Goal: Task Accomplishment & Management: Manage account settings

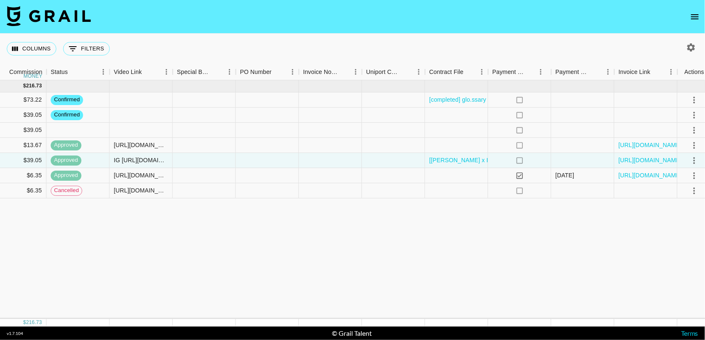
scroll to position [0, 691]
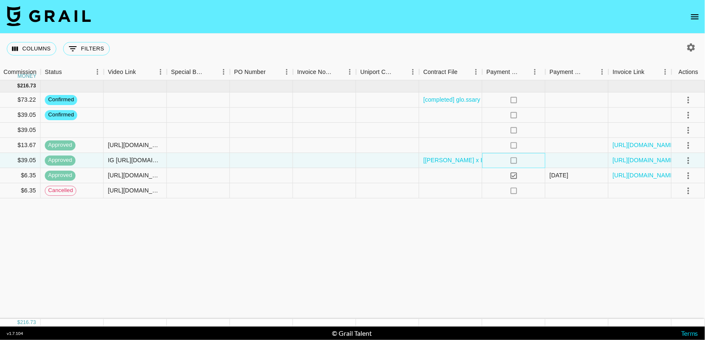
click at [514, 159] on icon "no" at bounding box center [514, 161] width 8 height 8
click at [569, 142] on div at bounding box center [577, 145] width 63 height 15
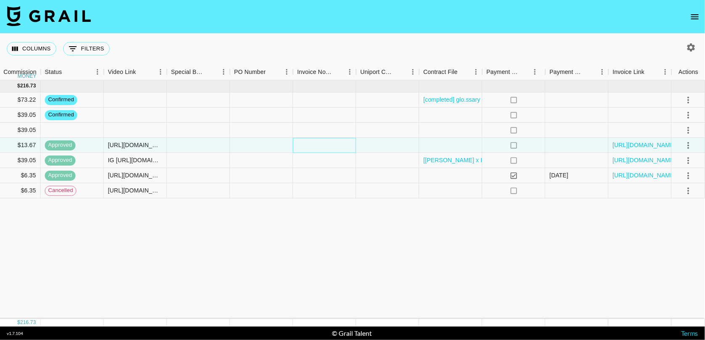
click at [332, 147] on div at bounding box center [324, 145] width 63 height 15
click at [331, 167] on div at bounding box center [324, 160] width 63 height 15
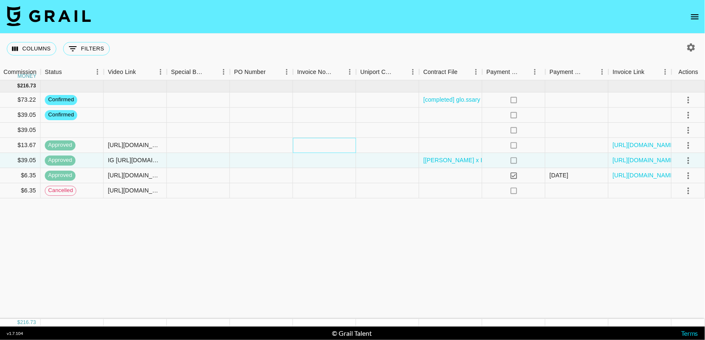
click at [330, 149] on div at bounding box center [324, 145] width 63 height 15
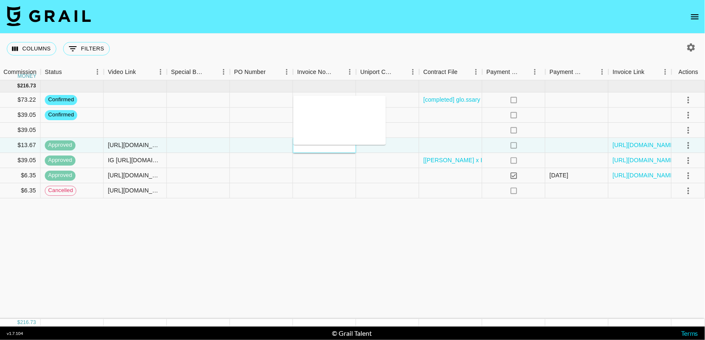
click at [330, 149] on div at bounding box center [324, 145] width 63 height 15
click at [336, 104] on textarea at bounding box center [340, 120] width 86 height 39
type textarea "Will pay [DATE]"
